Goal: Task Accomplishment & Management: Manage account settings

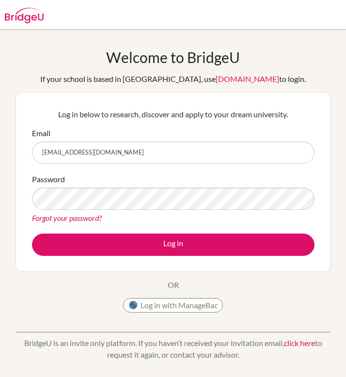
type input "[EMAIL_ADDRESS][DOMAIN_NAME]"
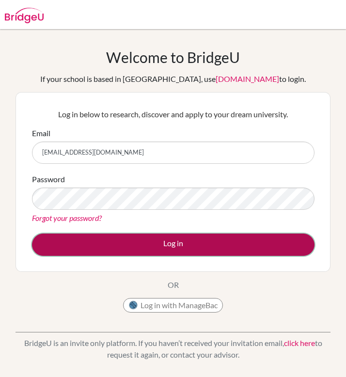
click at [268, 245] on button "Log in" at bounding box center [173, 245] width 283 height 22
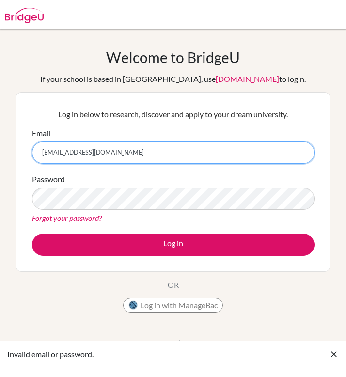
type input "anaclara.quintao@eabh.com.br"
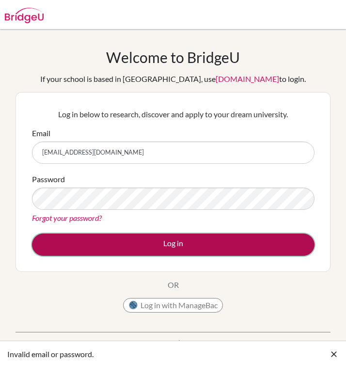
click at [202, 242] on button "Log in" at bounding box center [173, 245] width 283 height 22
